Goal: Task Accomplishment & Management: Complete application form

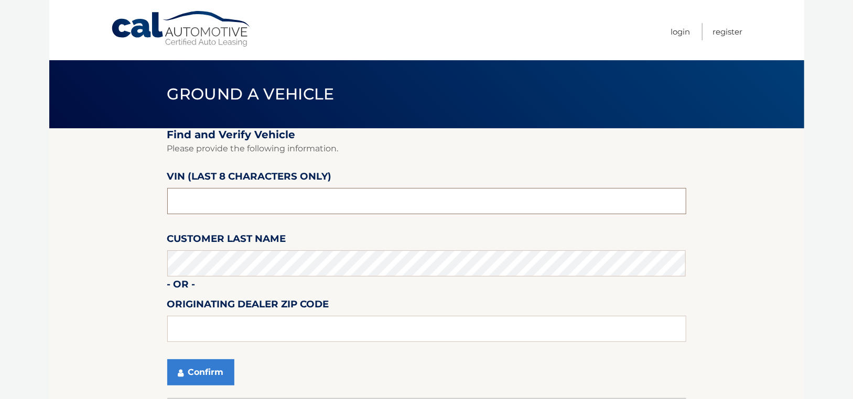
click at [292, 195] on input "text" at bounding box center [426, 201] width 519 height 26
type input "NC538960"
type input "11563"
click at [222, 377] on button "Confirm" at bounding box center [200, 373] width 67 height 26
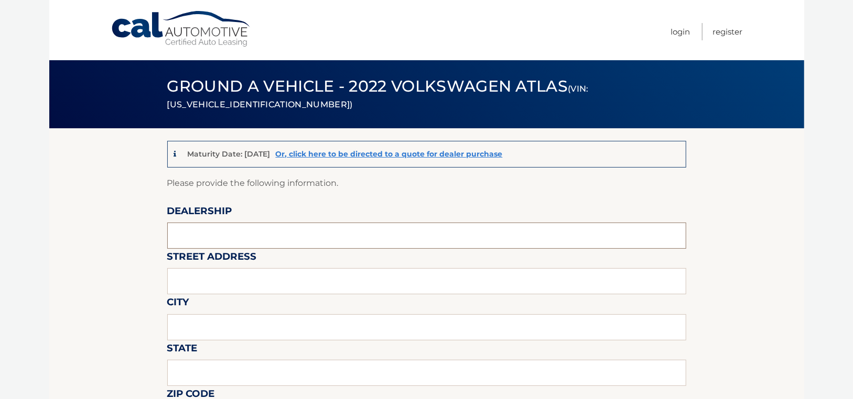
click at [231, 242] on input "text" at bounding box center [426, 236] width 519 height 26
